Goal: Task Accomplishment & Management: Manage account settings

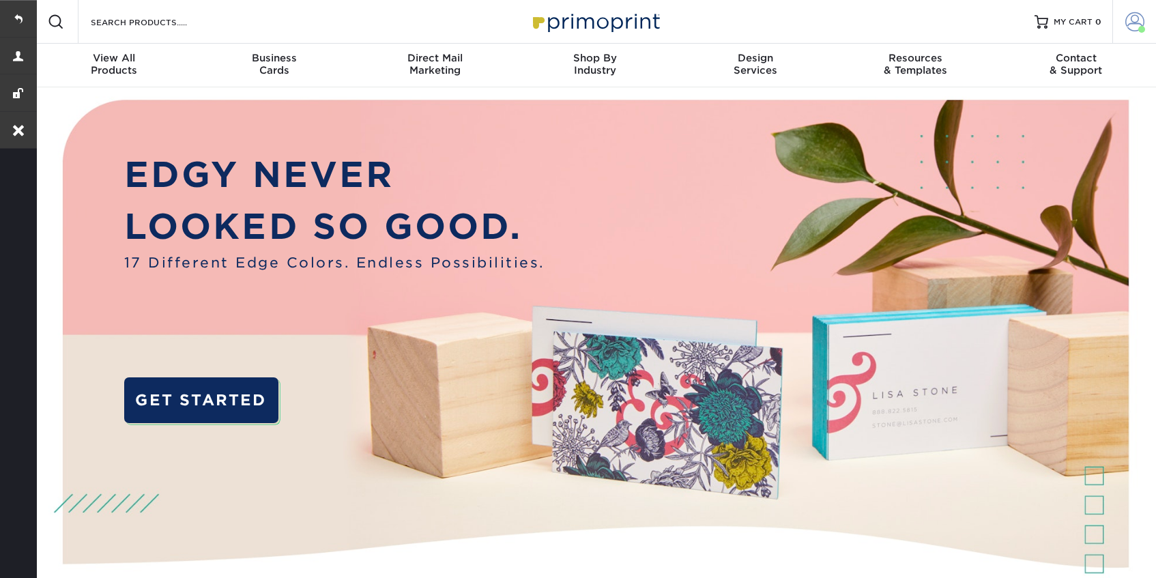
click at [1126, 24] on span at bounding box center [1135, 21] width 19 height 19
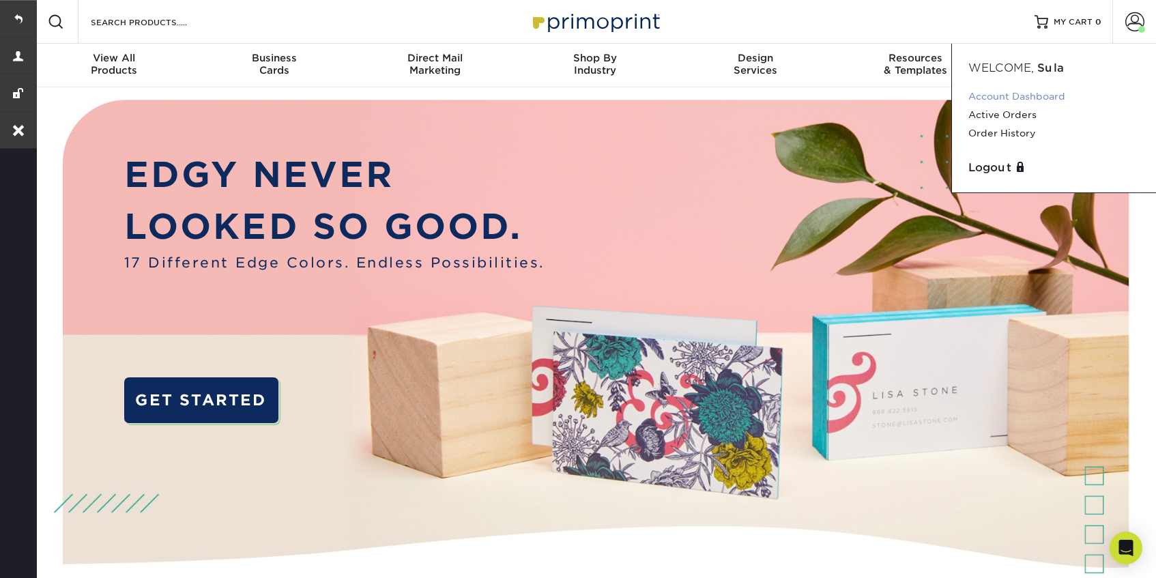
click at [985, 103] on link "Account Dashboard" at bounding box center [1054, 96] width 171 height 18
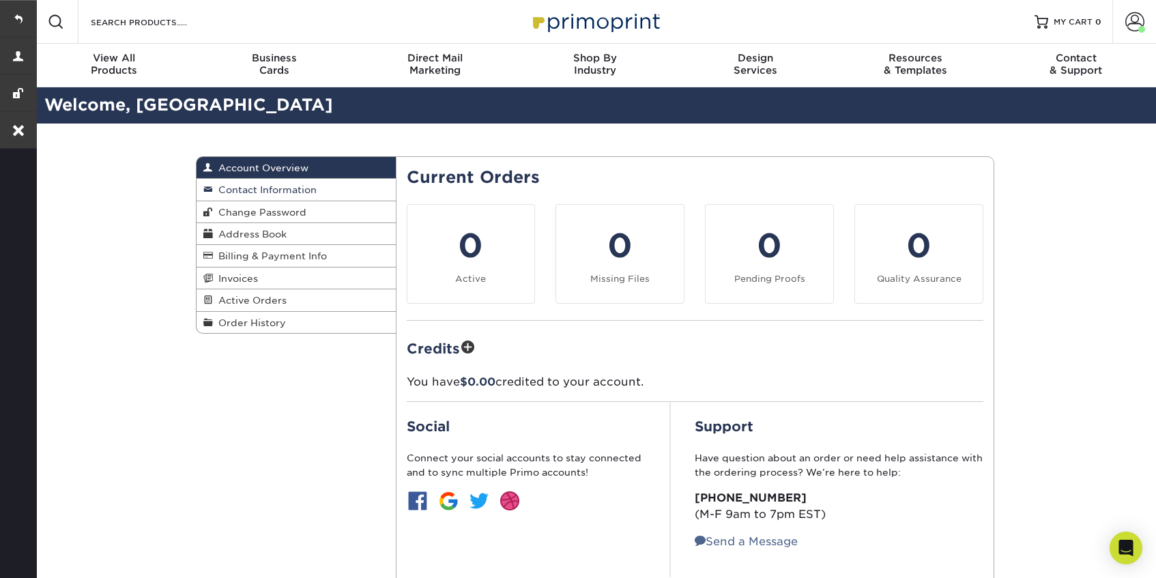
click at [267, 191] on span "Contact Information" at bounding box center [265, 189] width 104 height 11
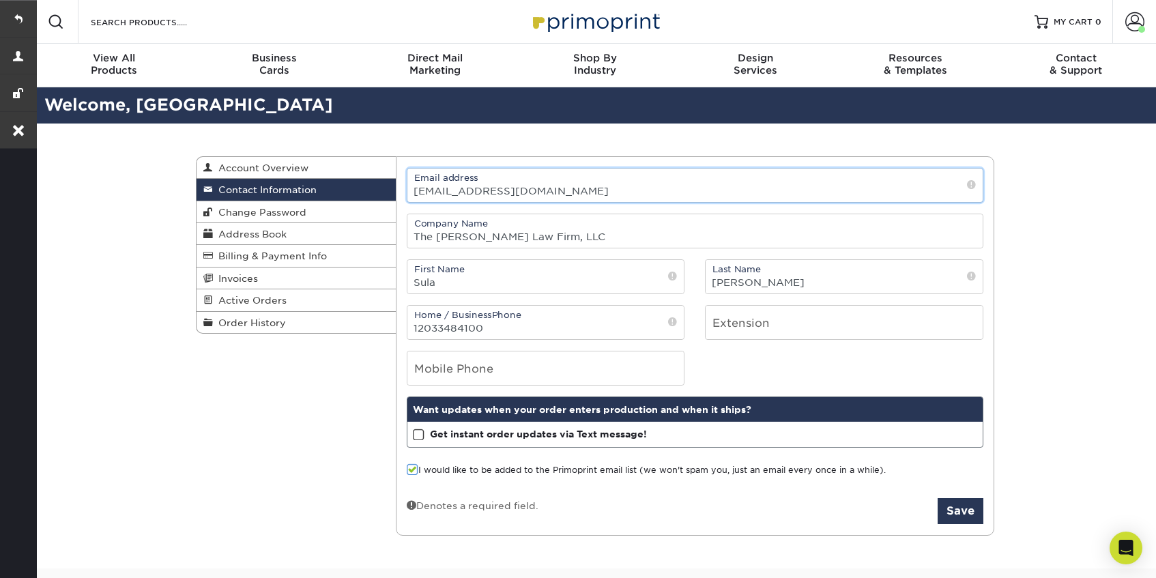
click at [554, 195] on input "[EMAIL_ADDRESS][DOMAIN_NAME]" at bounding box center [696, 185] width 576 height 33
paste input "[PERSON_NAME]"
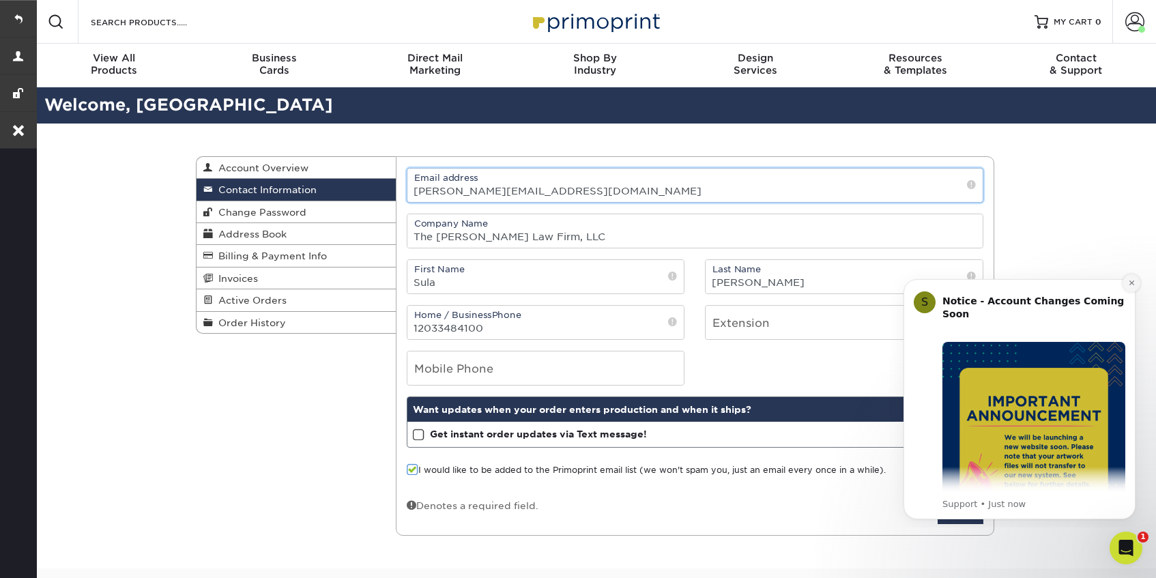
type input "[PERSON_NAME][EMAIL_ADDRESS][DOMAIN_NAME]"
click at [1132, 287] on button "Dismiss notification" at bounding box center [1132, 283] width 18 height 18
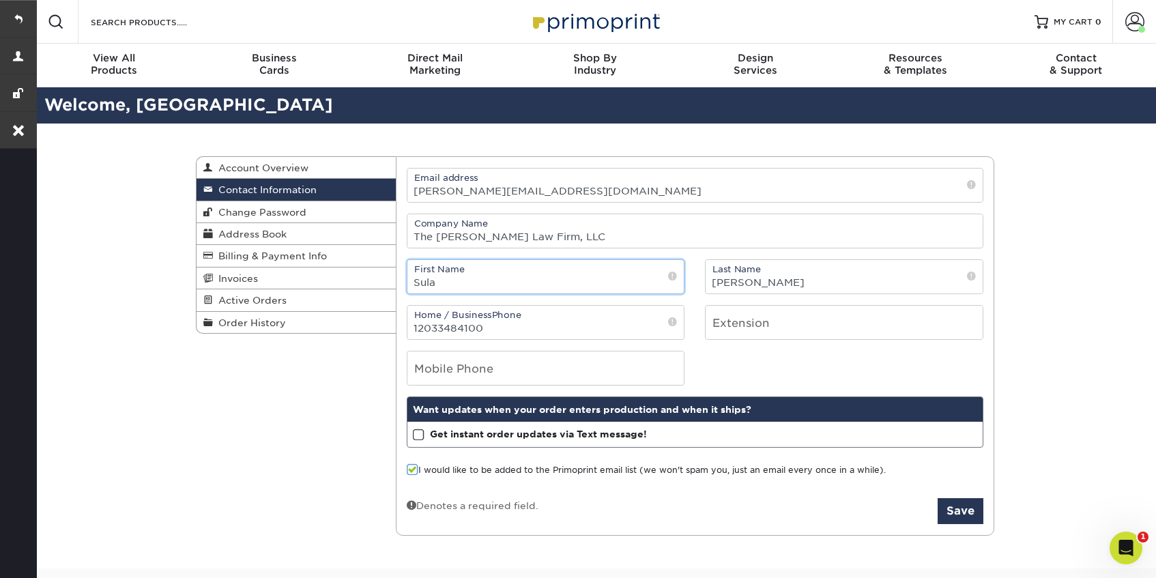
click at [523, 274] on input "Sula" at bounding box center [546, 276] width 277 height 33
type input "[PERSON_NAME]"
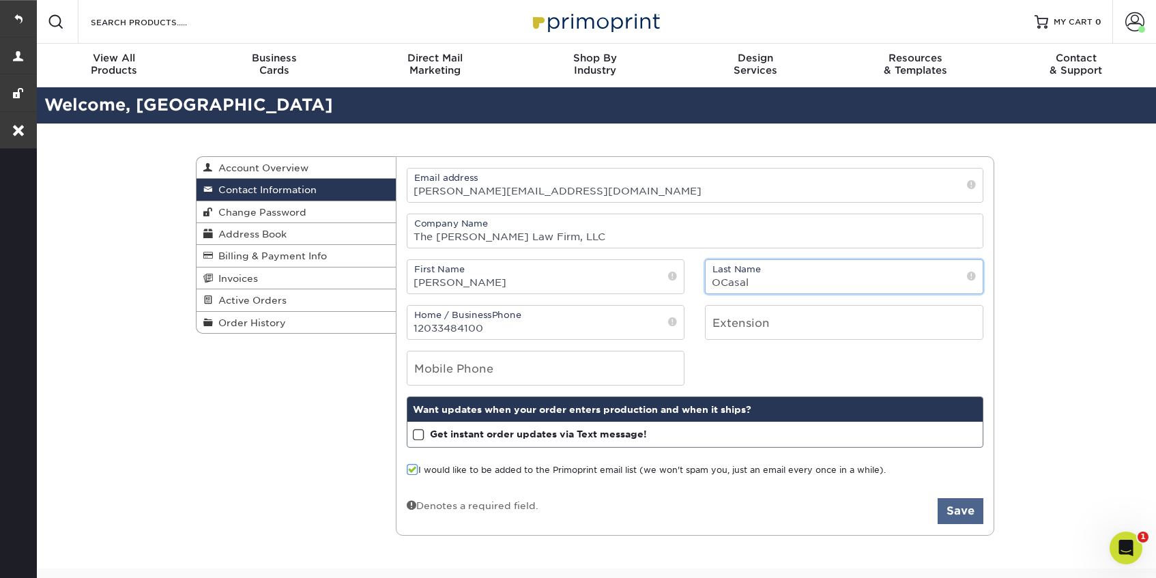
type input "OCasal"
click at [961, 500] on button "Save" at bounding box center [961, 511] width 46 height 26
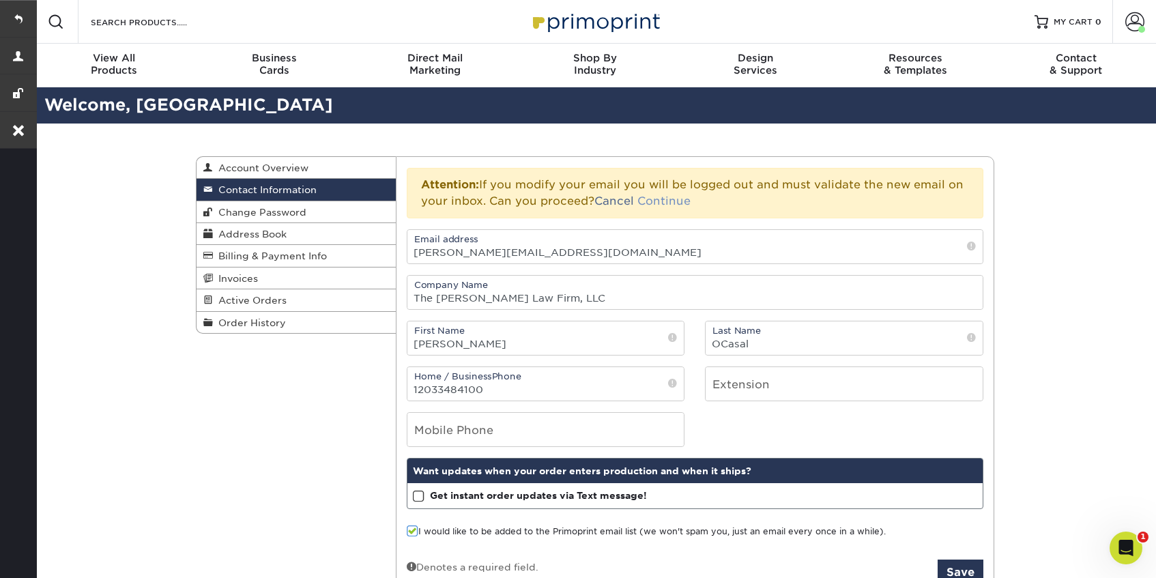
click at [677, 203] on link "Continue" at bounding box center [664, 201] width 53 height 13
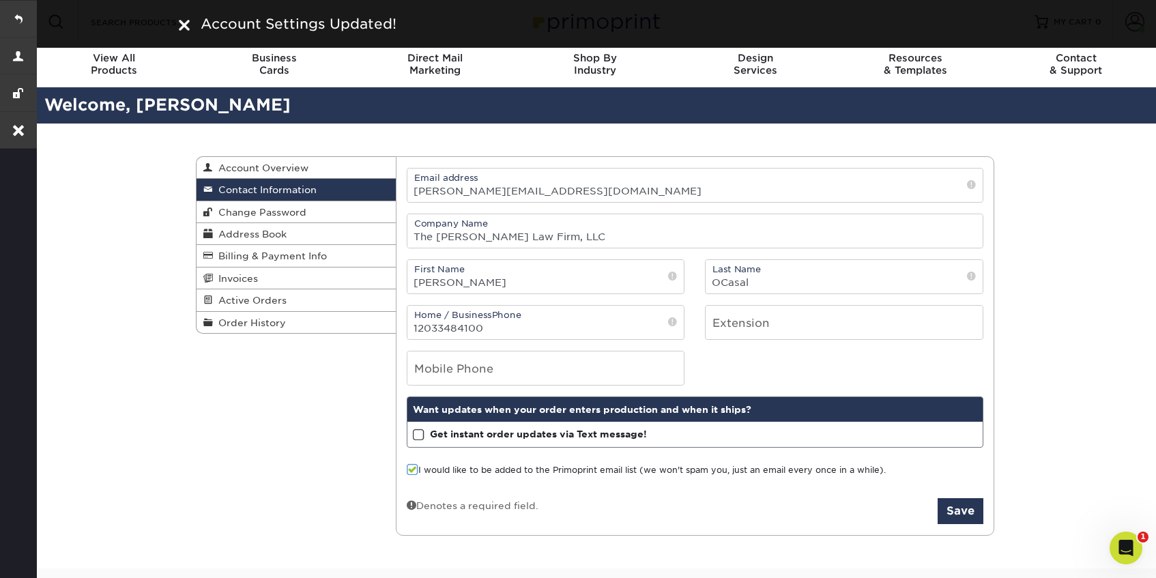
click at [126, 216] on div "Contact Information Account Overview Contact Information Change Password Addres…" at bounding box center [595, 347] width 1122 height 446
click at [184, 23] on img at bounding box center [184, 25] width 11 height 11
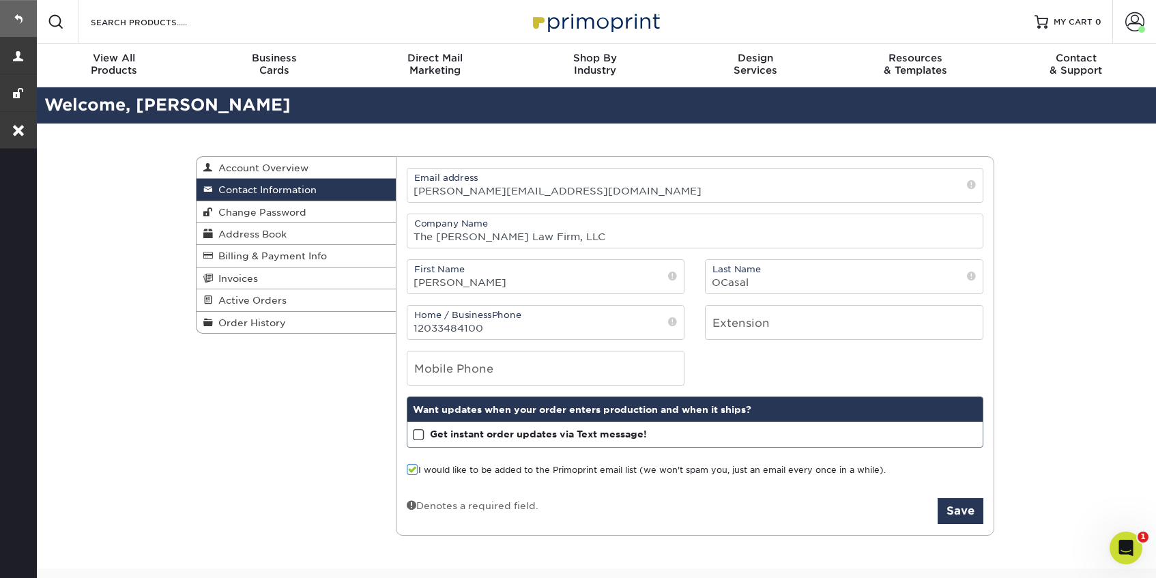
click at [22, 16] on link at bounding box center [18, 18] width 37 height 37
